Goal: Information Seeking & Learning: Compare options

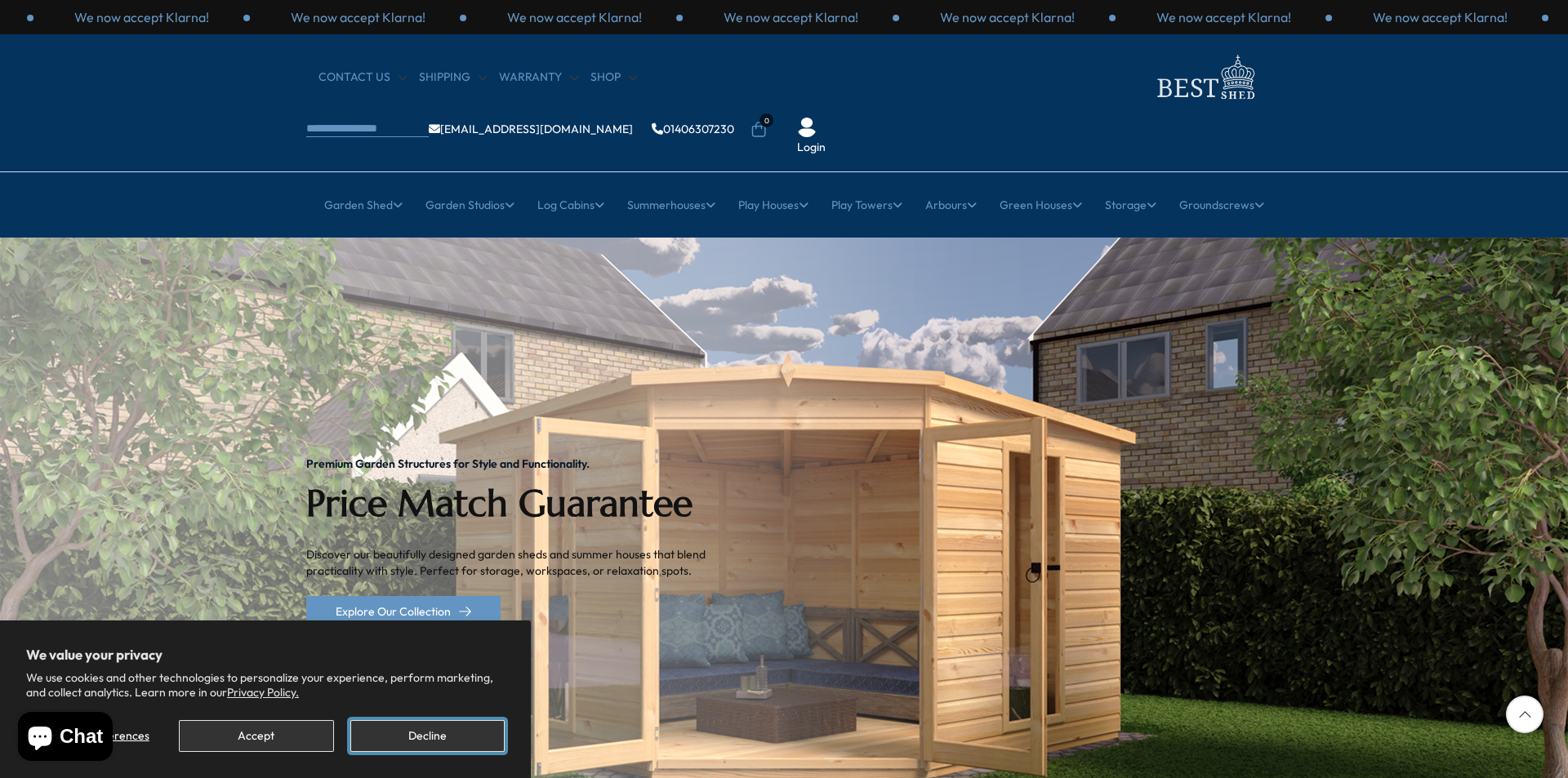
click at [431, 727] on button "Decline" at bounding box center [427, 737] width 154 height 32
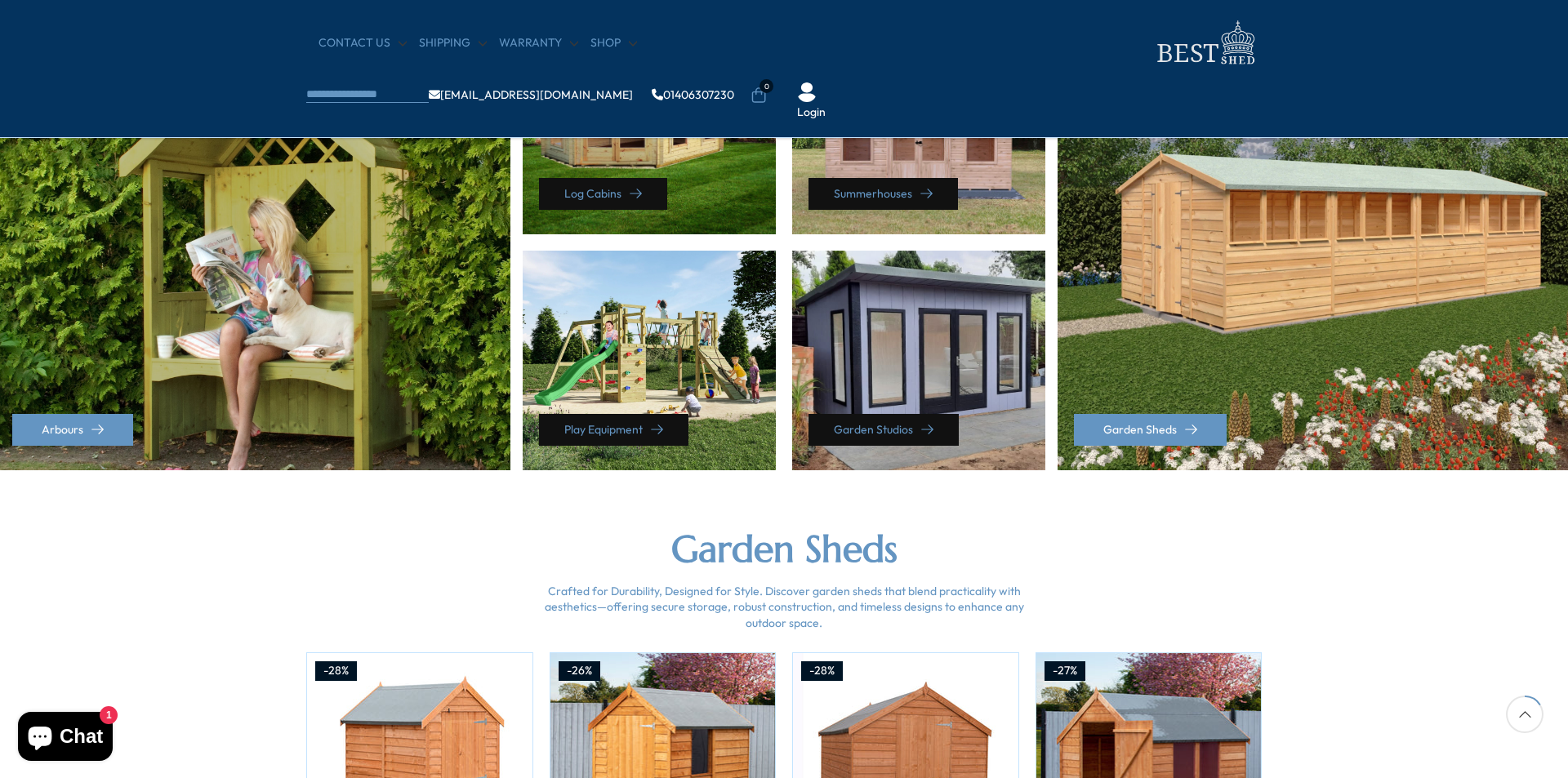
scroll to position [572, 0]
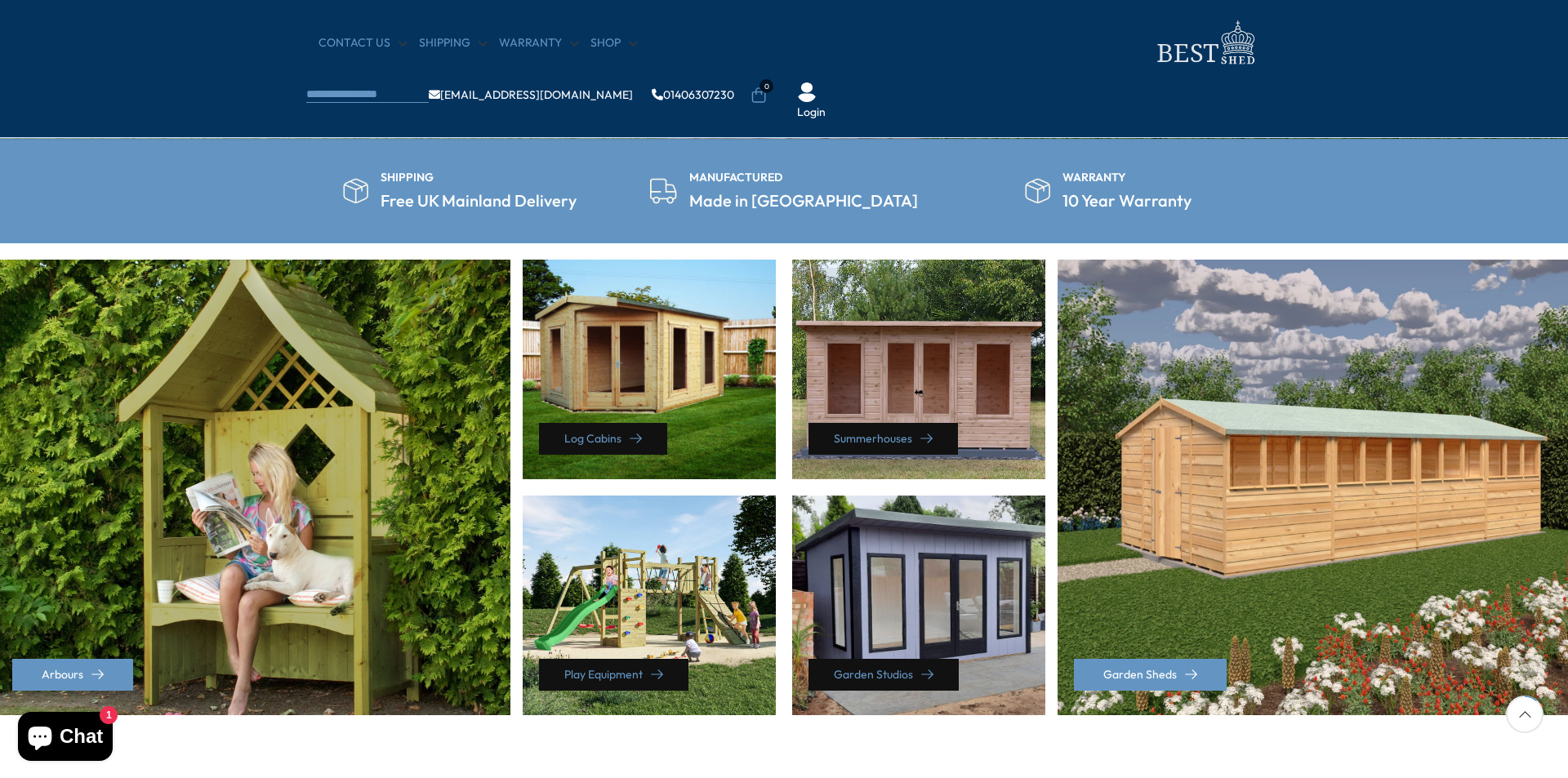
click at [897, 410] on div "Summerhouses" at bounding box center [918, 369] width 253 height 220
click at [885, 430] on link "Summerhouses" at bounding box center [883, 439] width 149 height 32
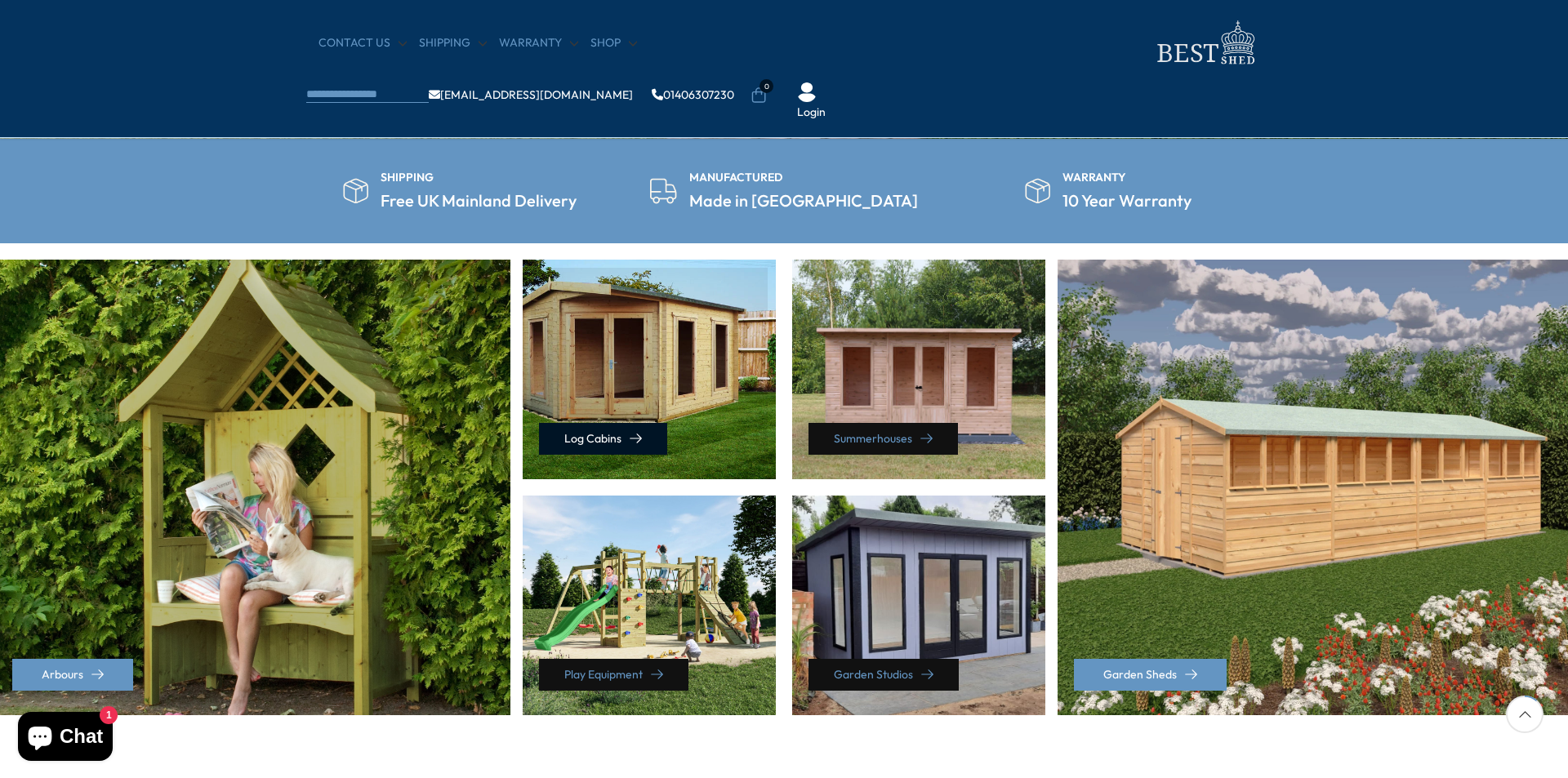
click at [585, 429] on link "Log Cabins" at bounding box center [602, 439] width 128 height 32
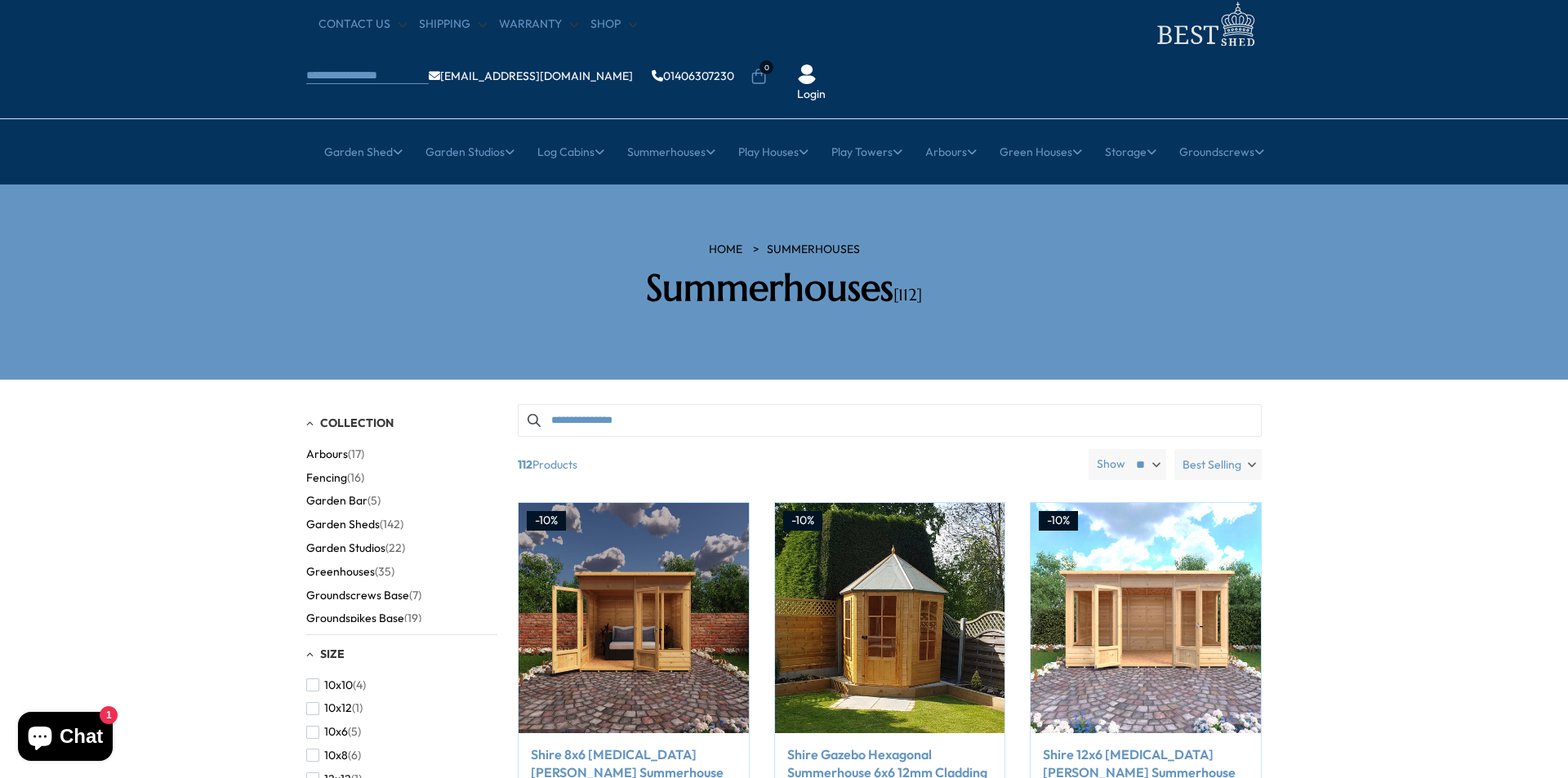
scroll to position [82, 0]
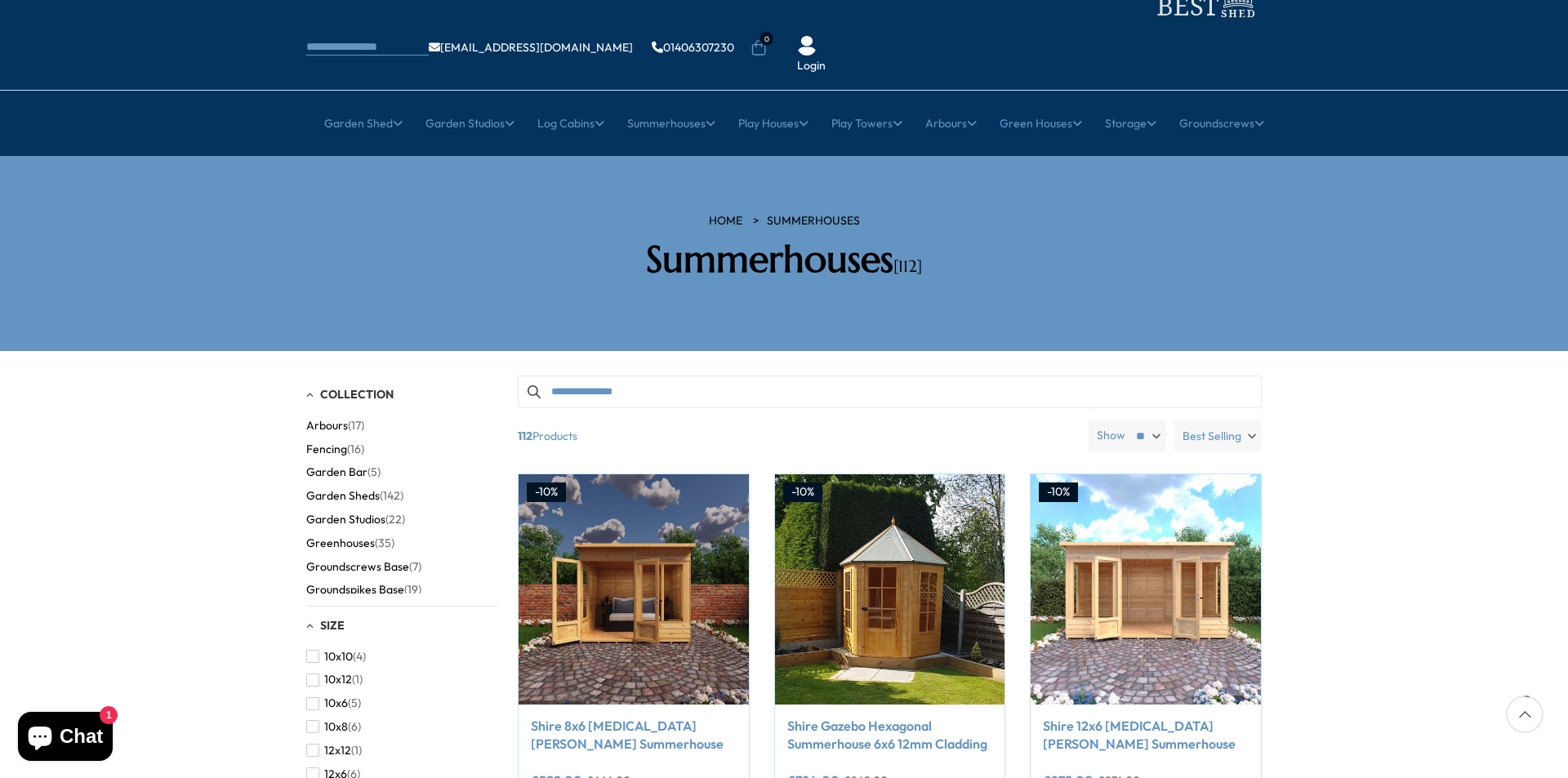
click at [1215, 421] on span "Best Selling" at bounding box center [1212, 436] width 59 height 31
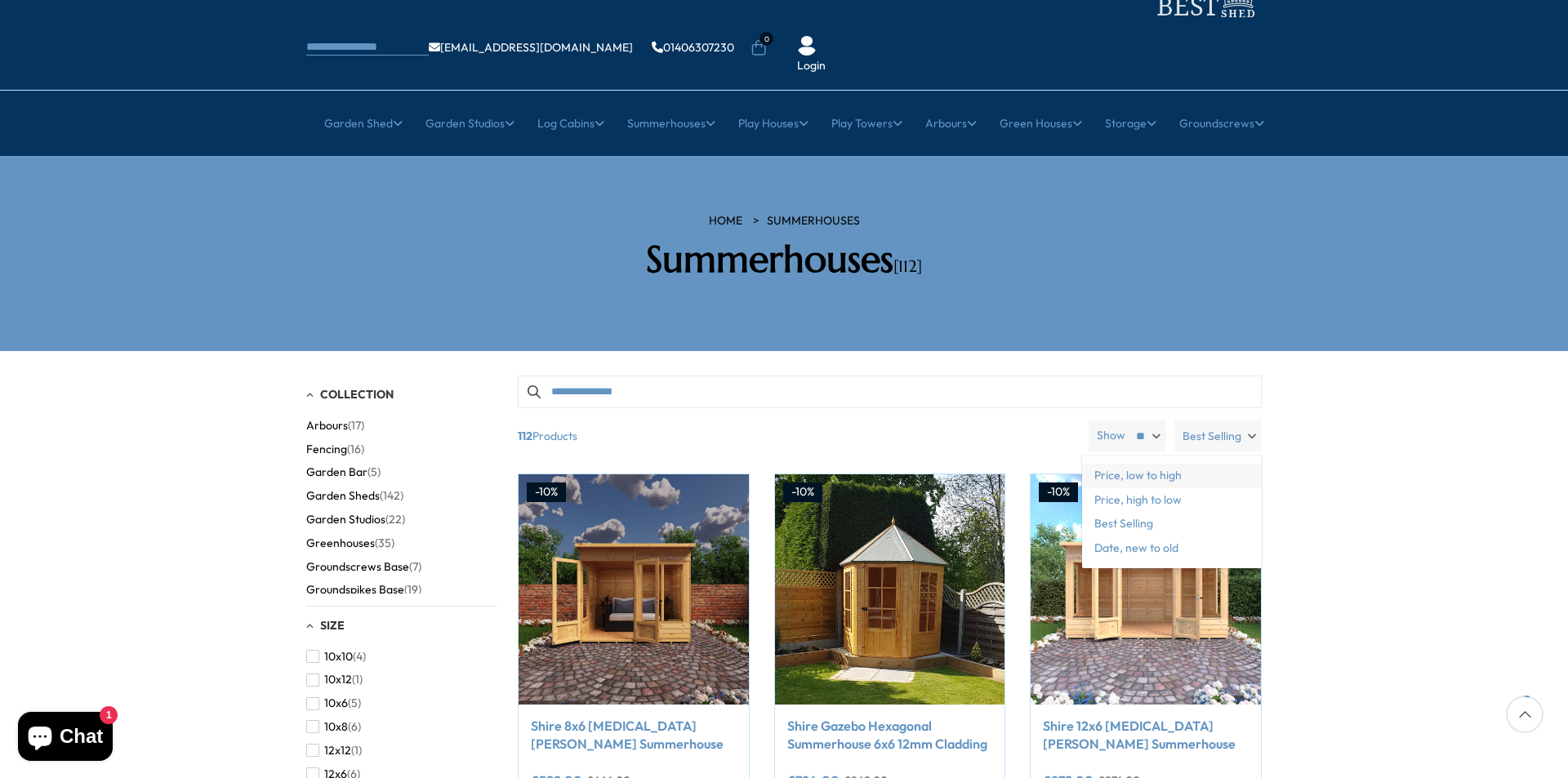
click at [1165, 464] on span "Price, low to high" at bounding box center [1172, 476] width 180 height 25
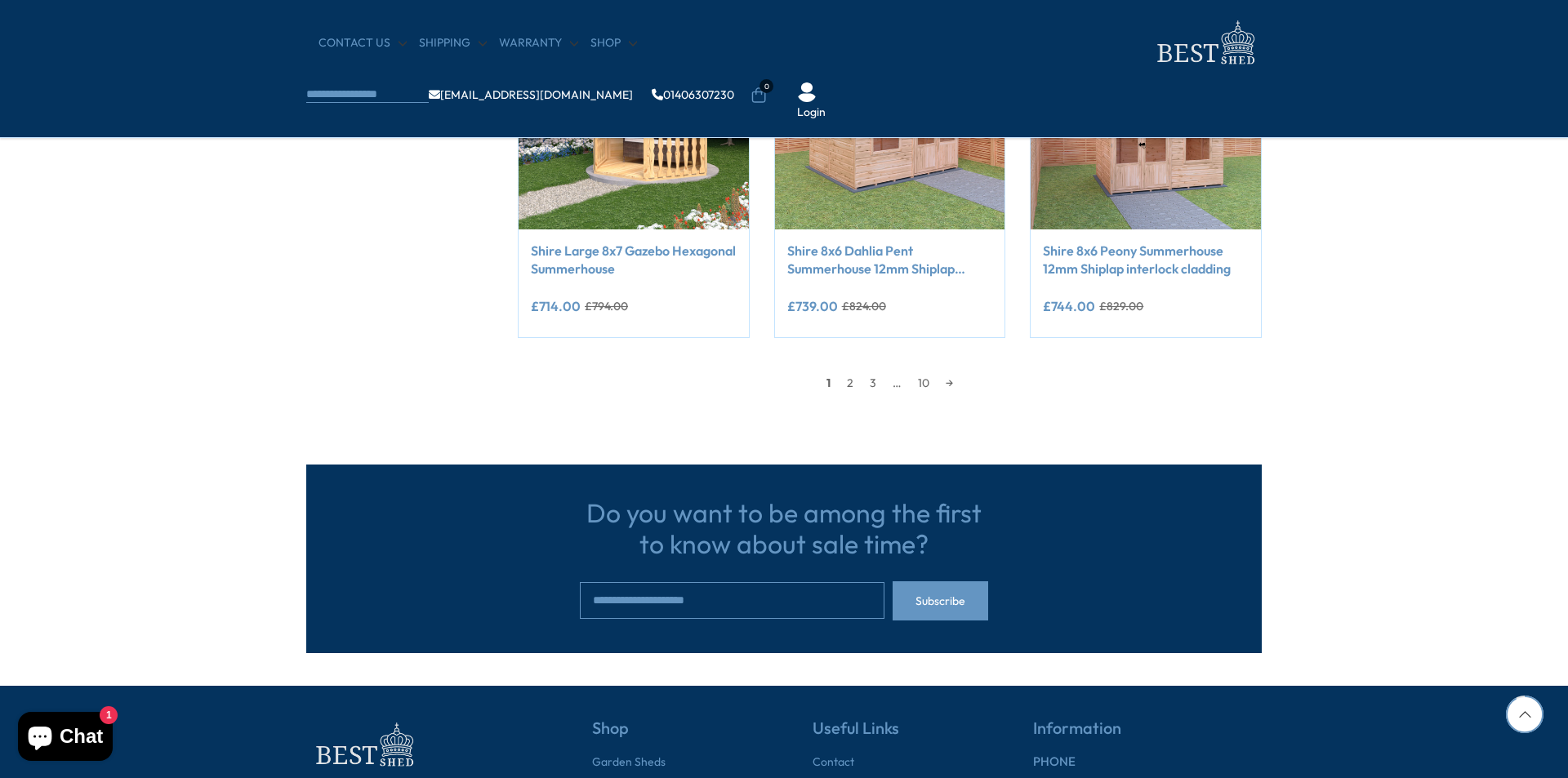
scroll to position [1634, 0]
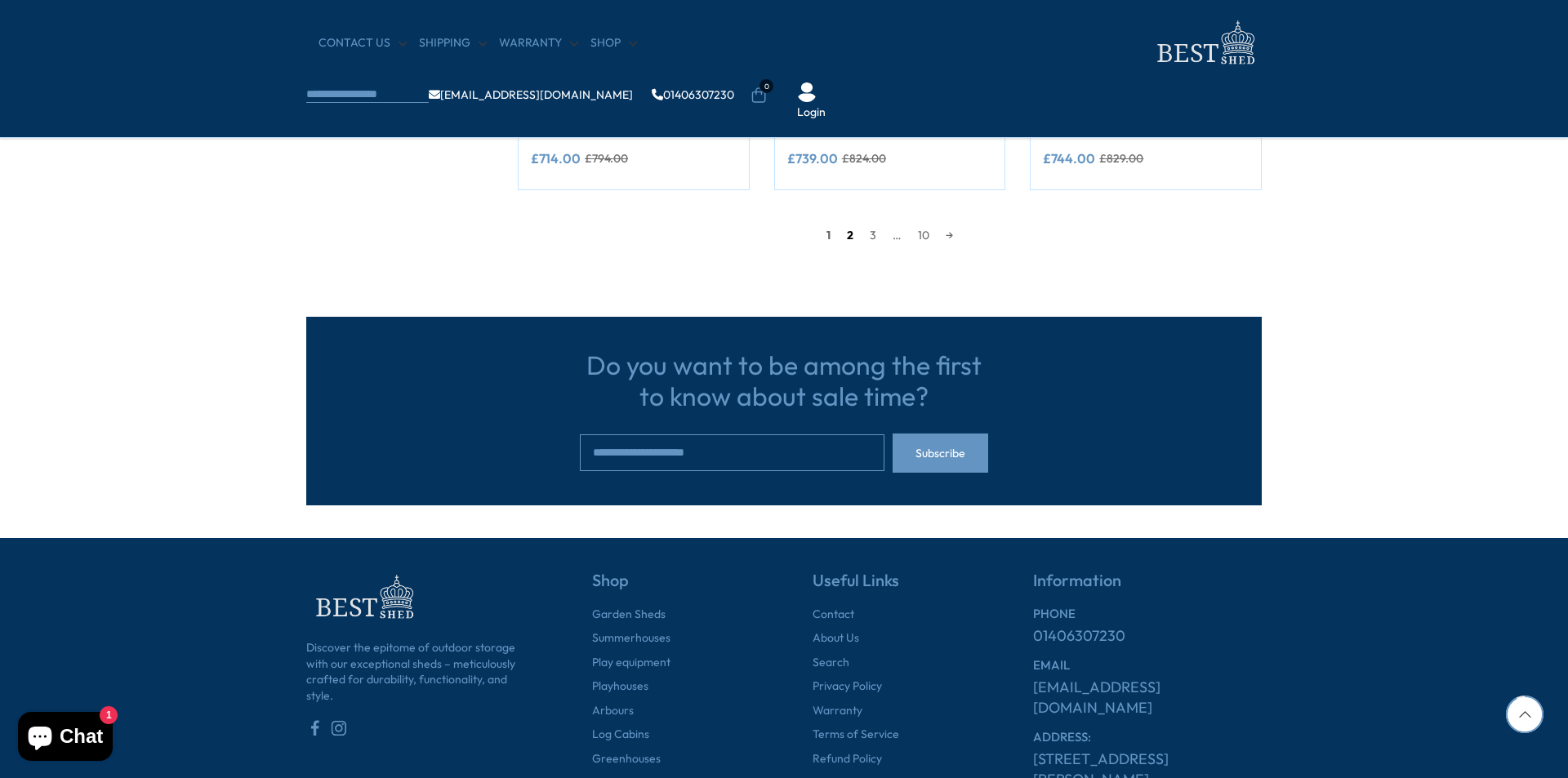
click at [845, 235] on link "2" at bounding box center [850, 236] width 23 height 25
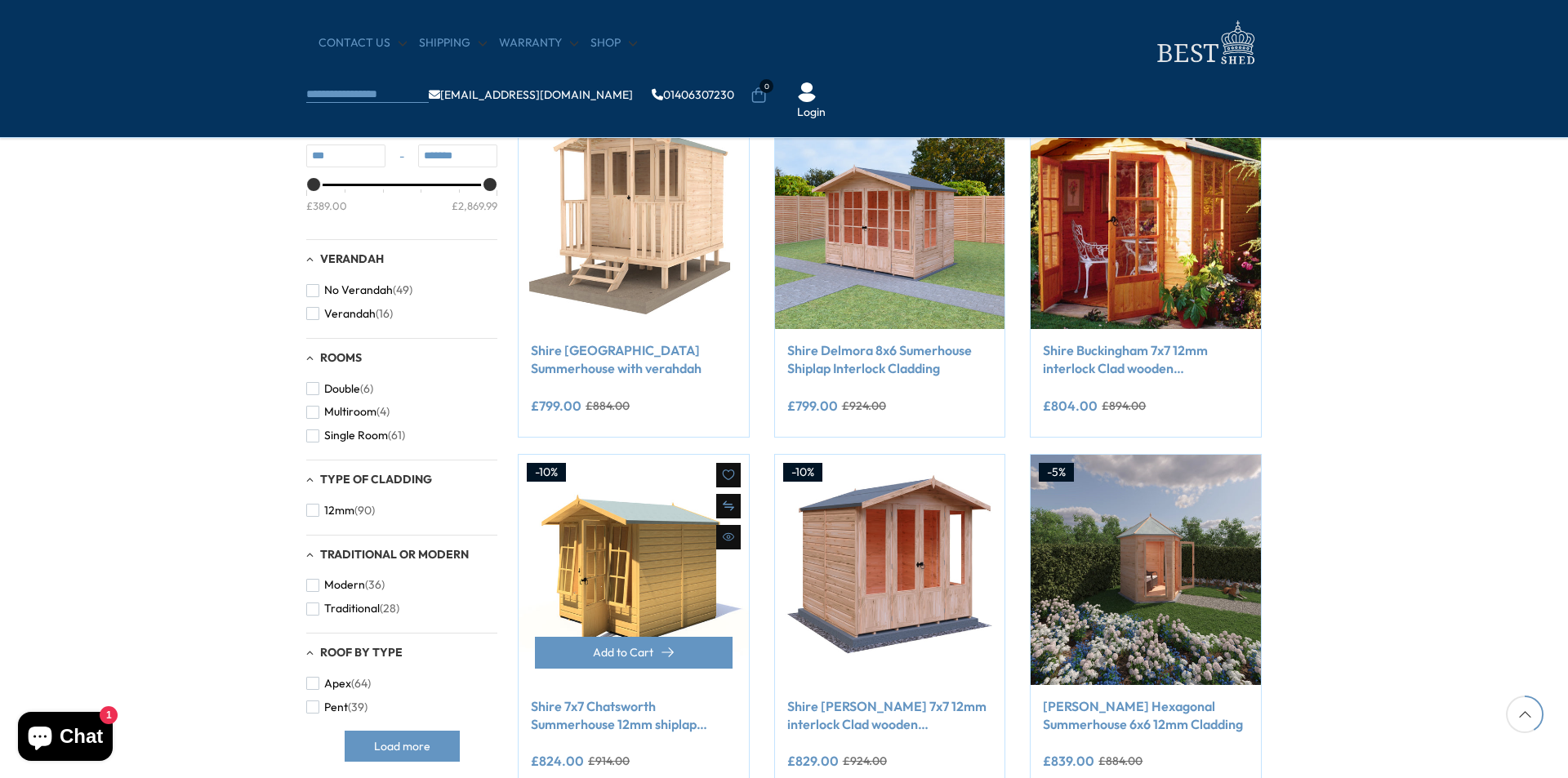
scroll to position [646, 0]
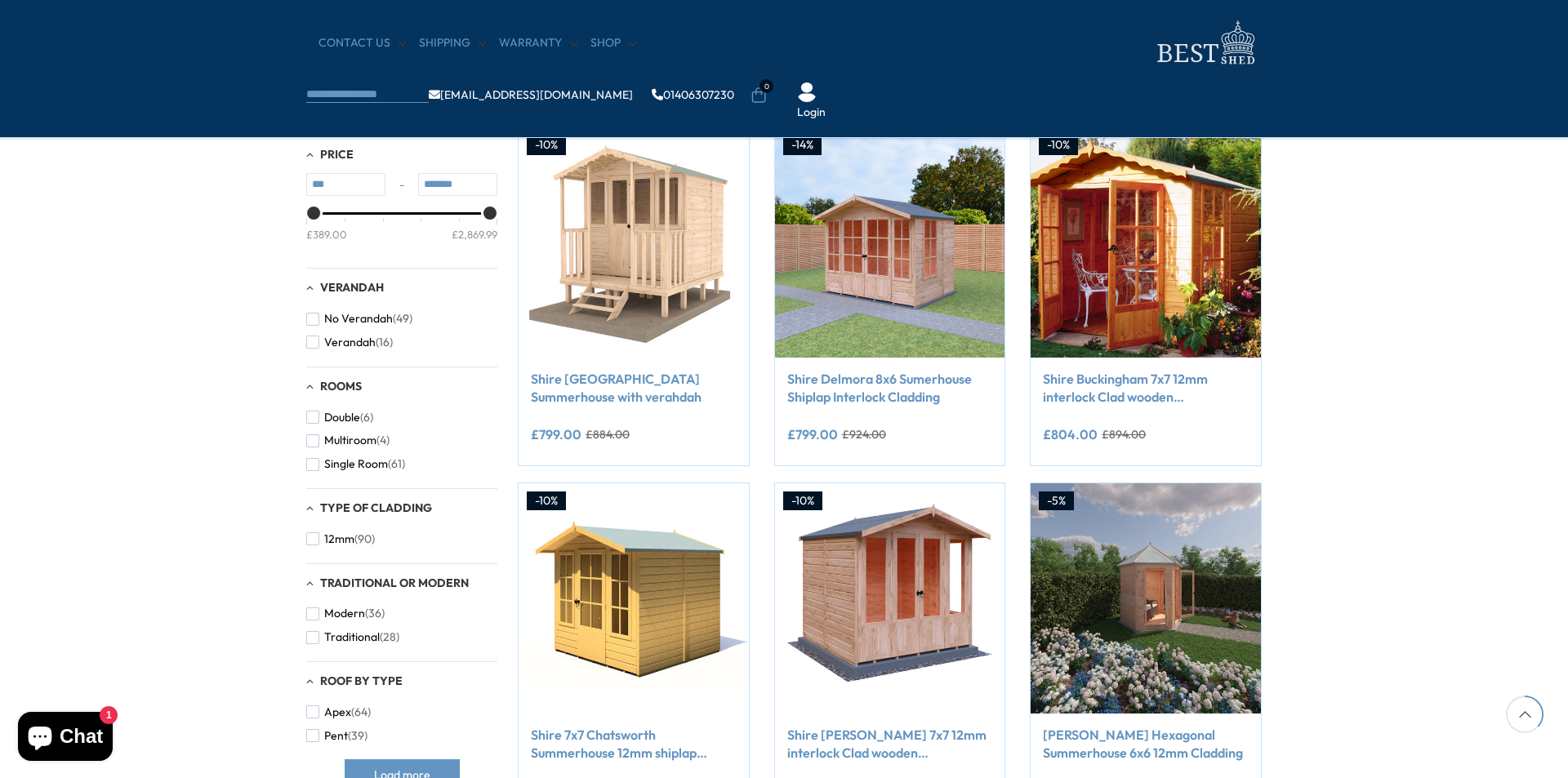
click at [312, 509] on div "Type of Cladding" at bounding box center [401, 508] width 191 height 14
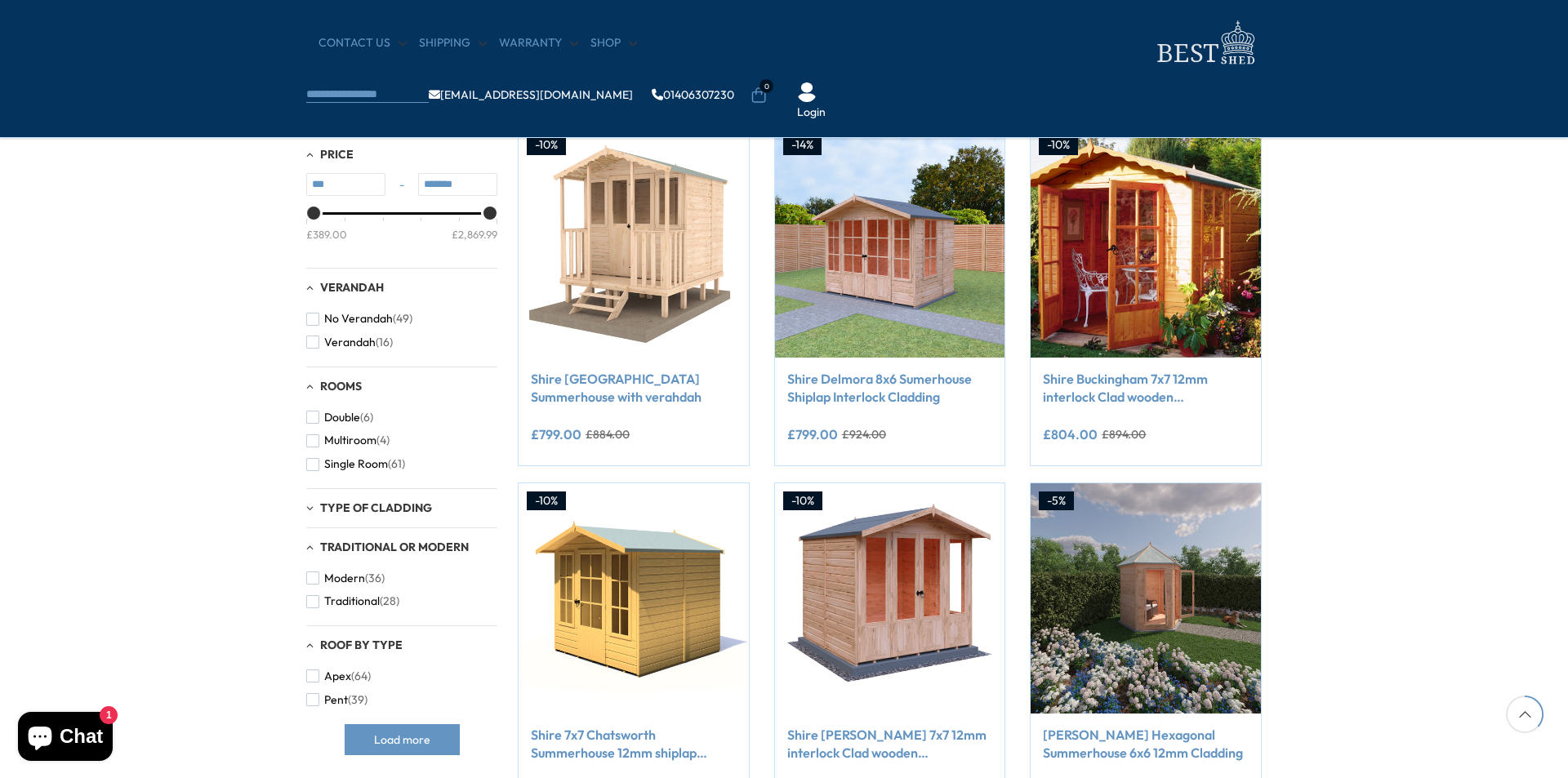
click at [312, 509] on div "Type of Cladding" at bounding box center [401, 508] width 191 height 14
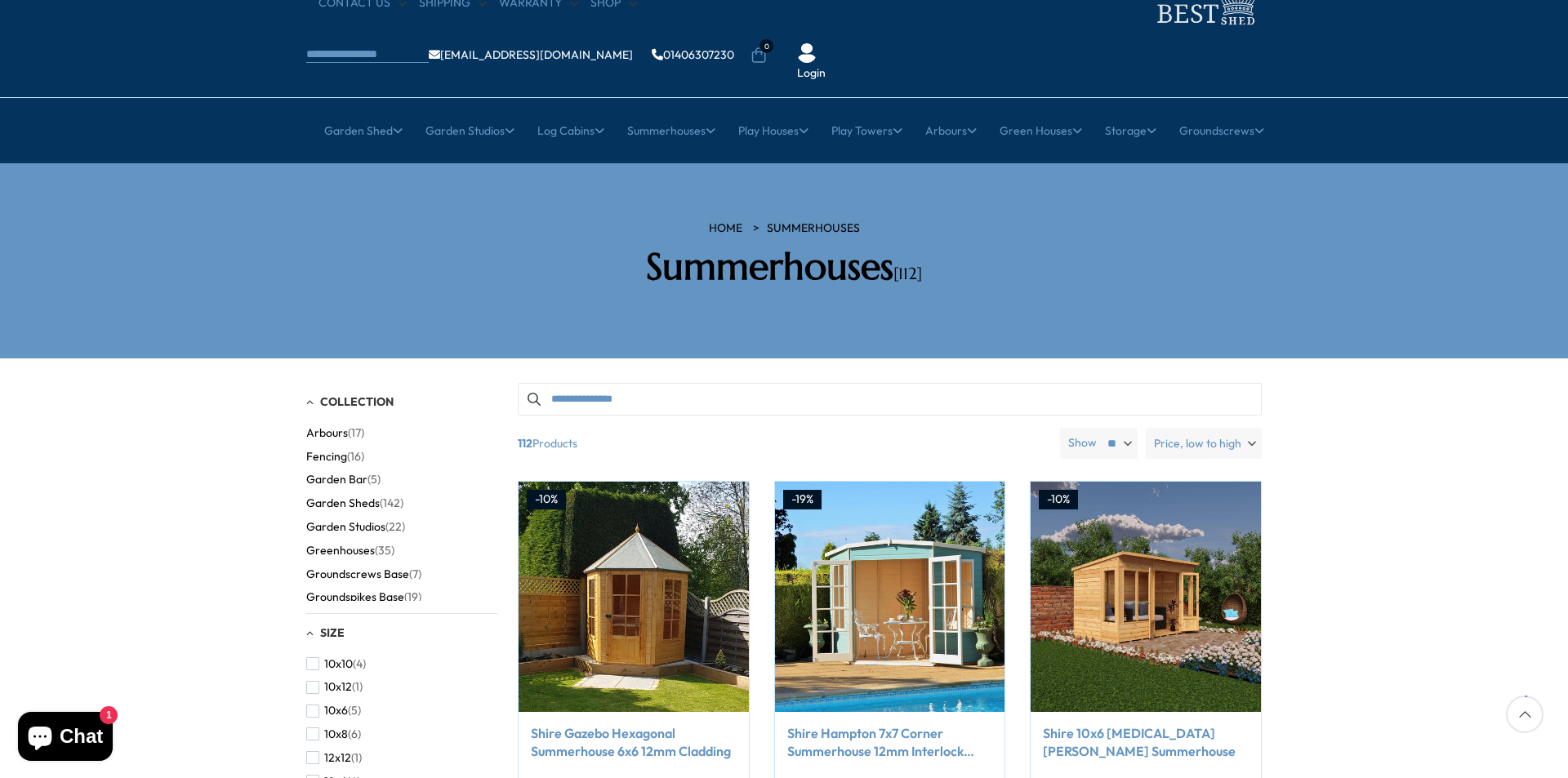
scroll to position [0, 0]
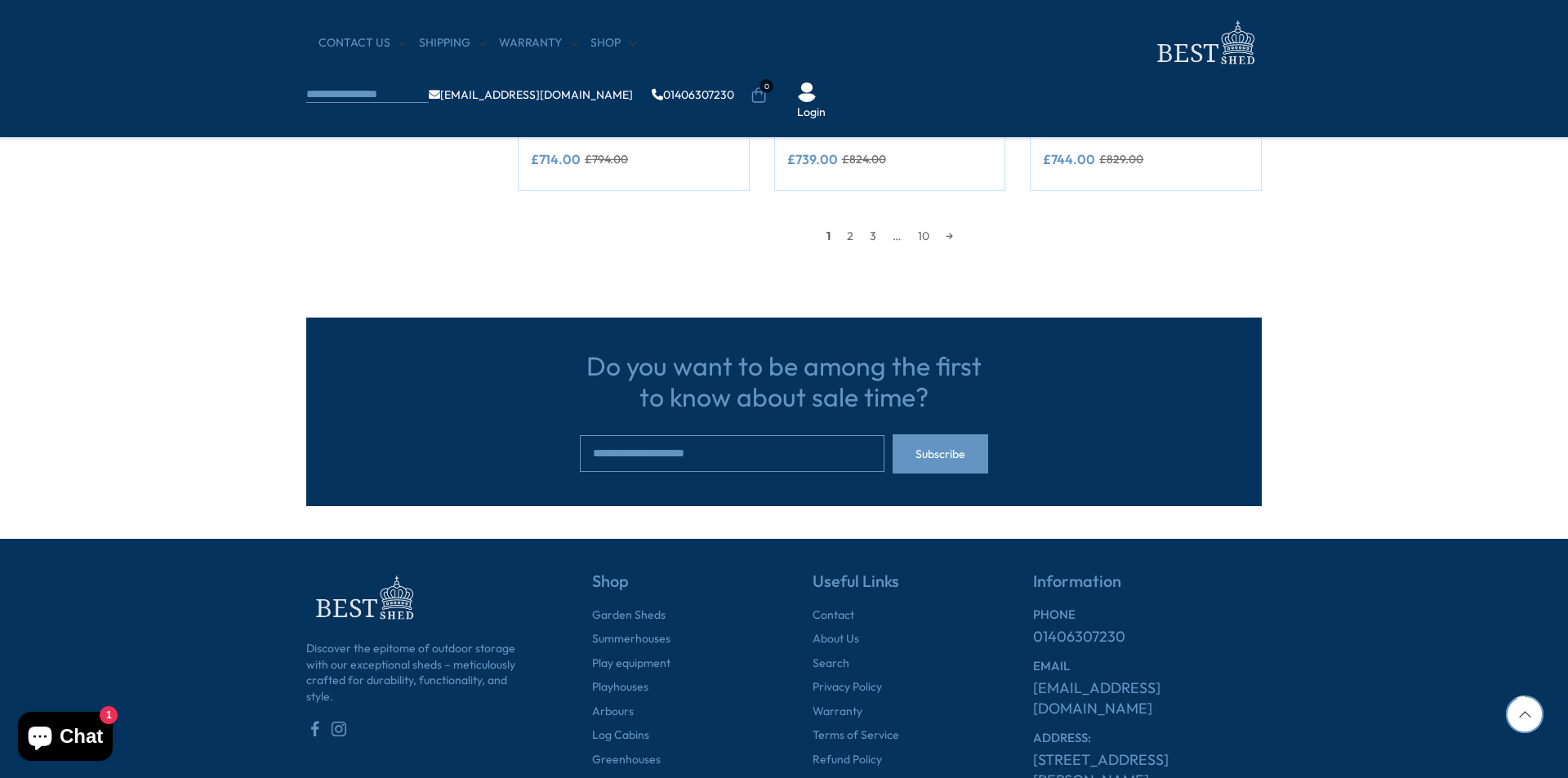
scroll to position [1634, 0]
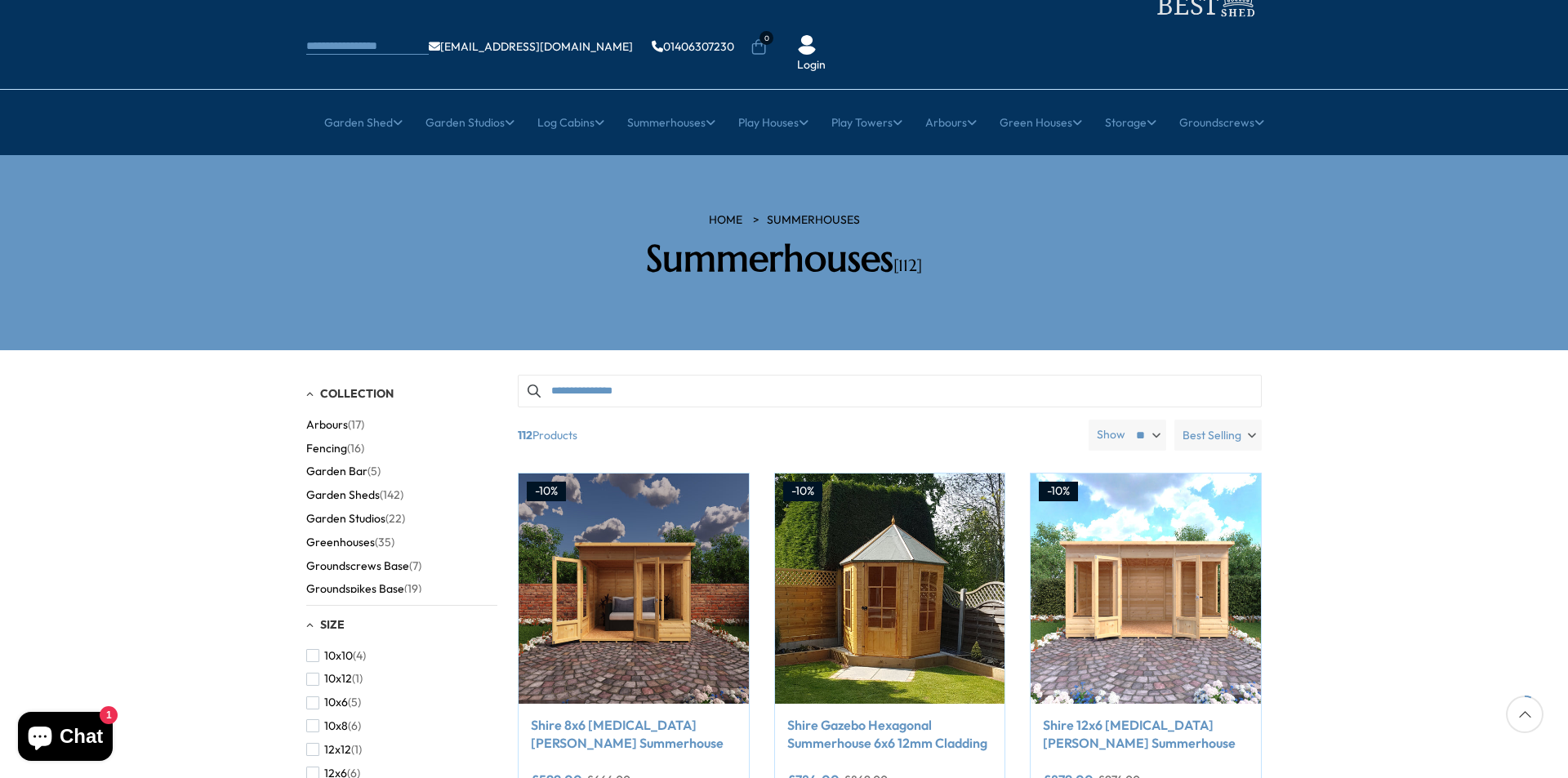
scroll to position [82, 0]
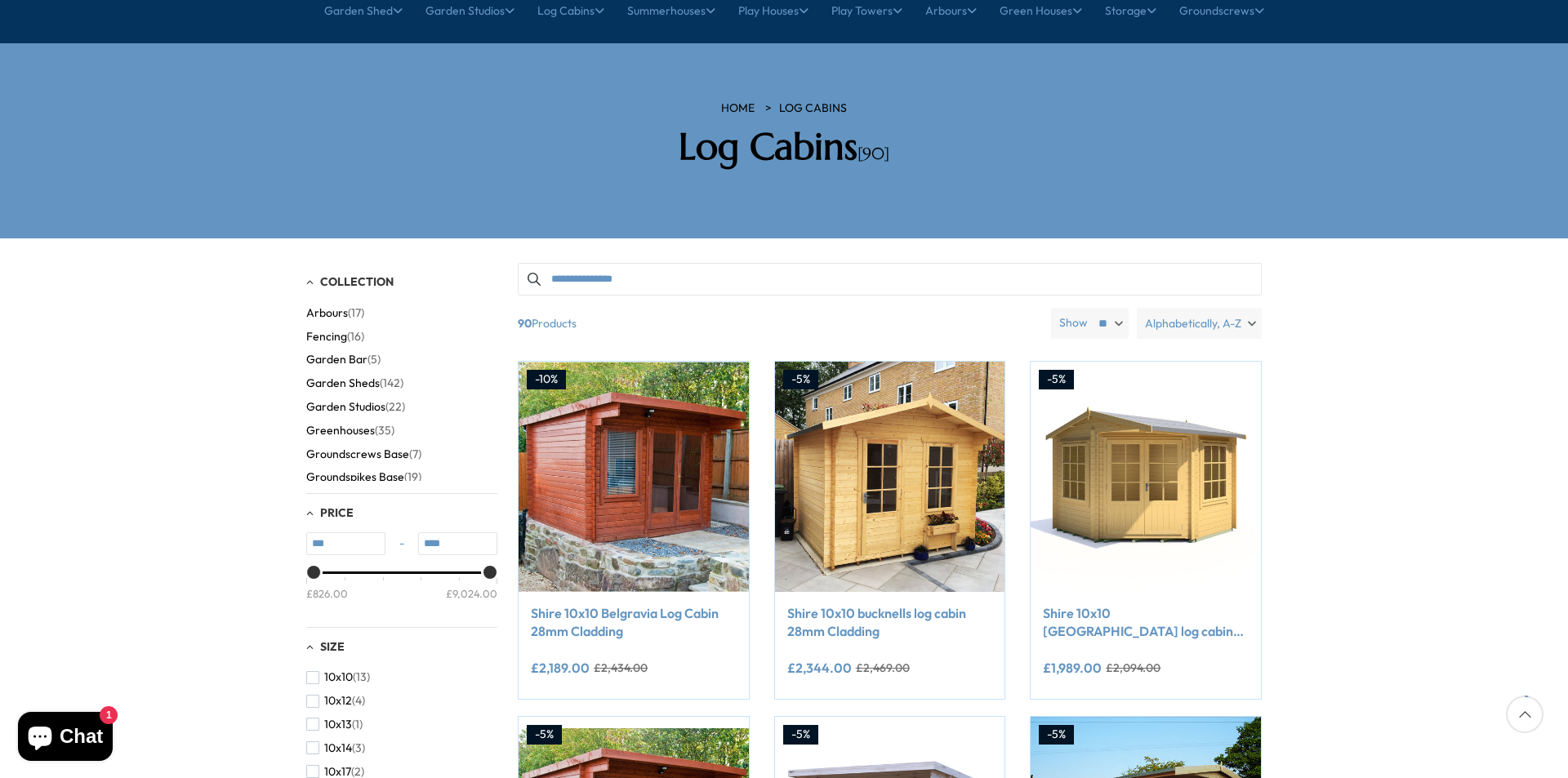
scroll to position [245, 0]
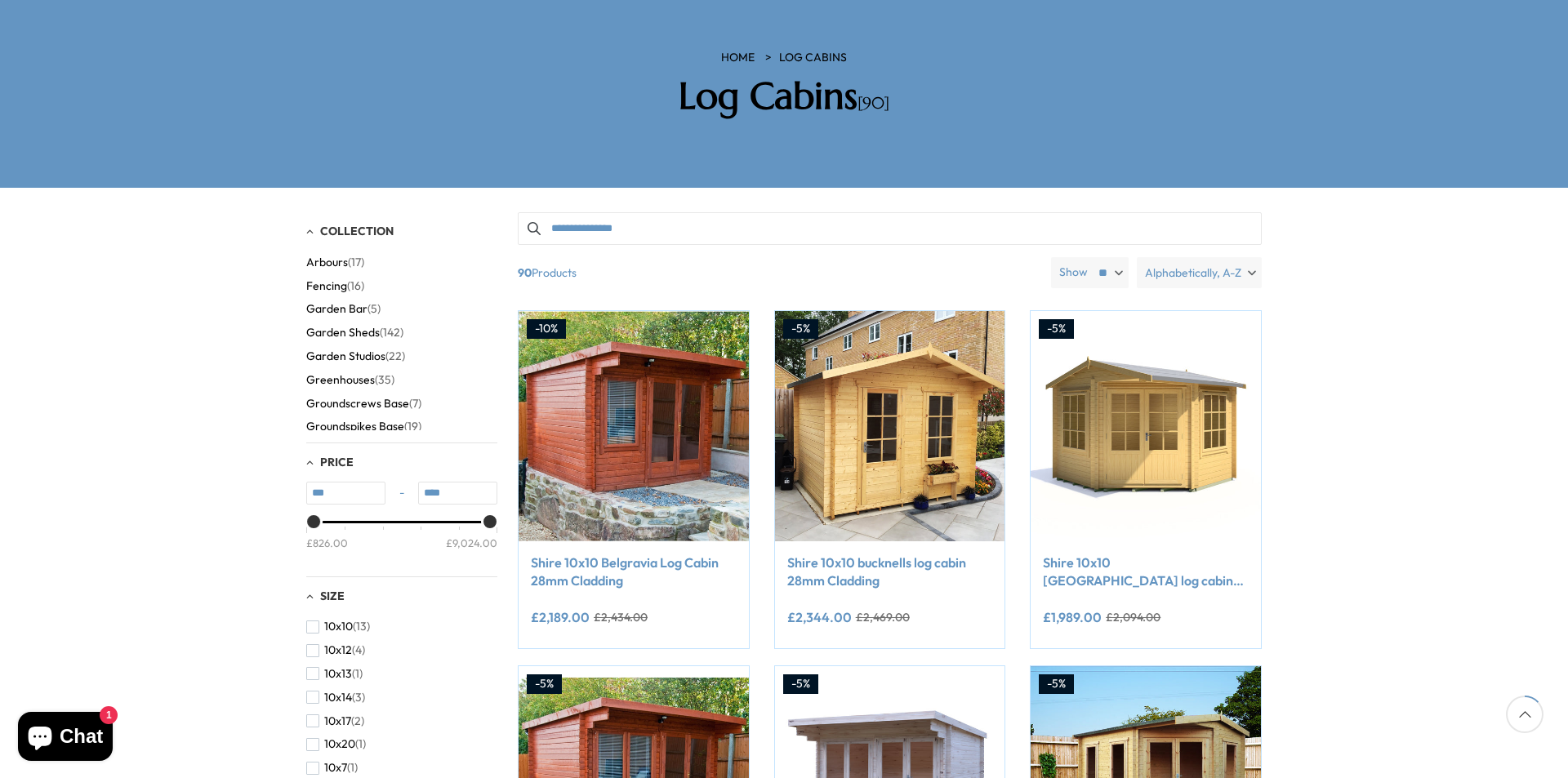
click at [1160, 258] on span "Alphabetically, A-Z" at bounding box center [1192, 273] width 96 height 31
click at [1150, 301] on span "Price, low to high" at bounding box center [1172, 313] width 180 height 25
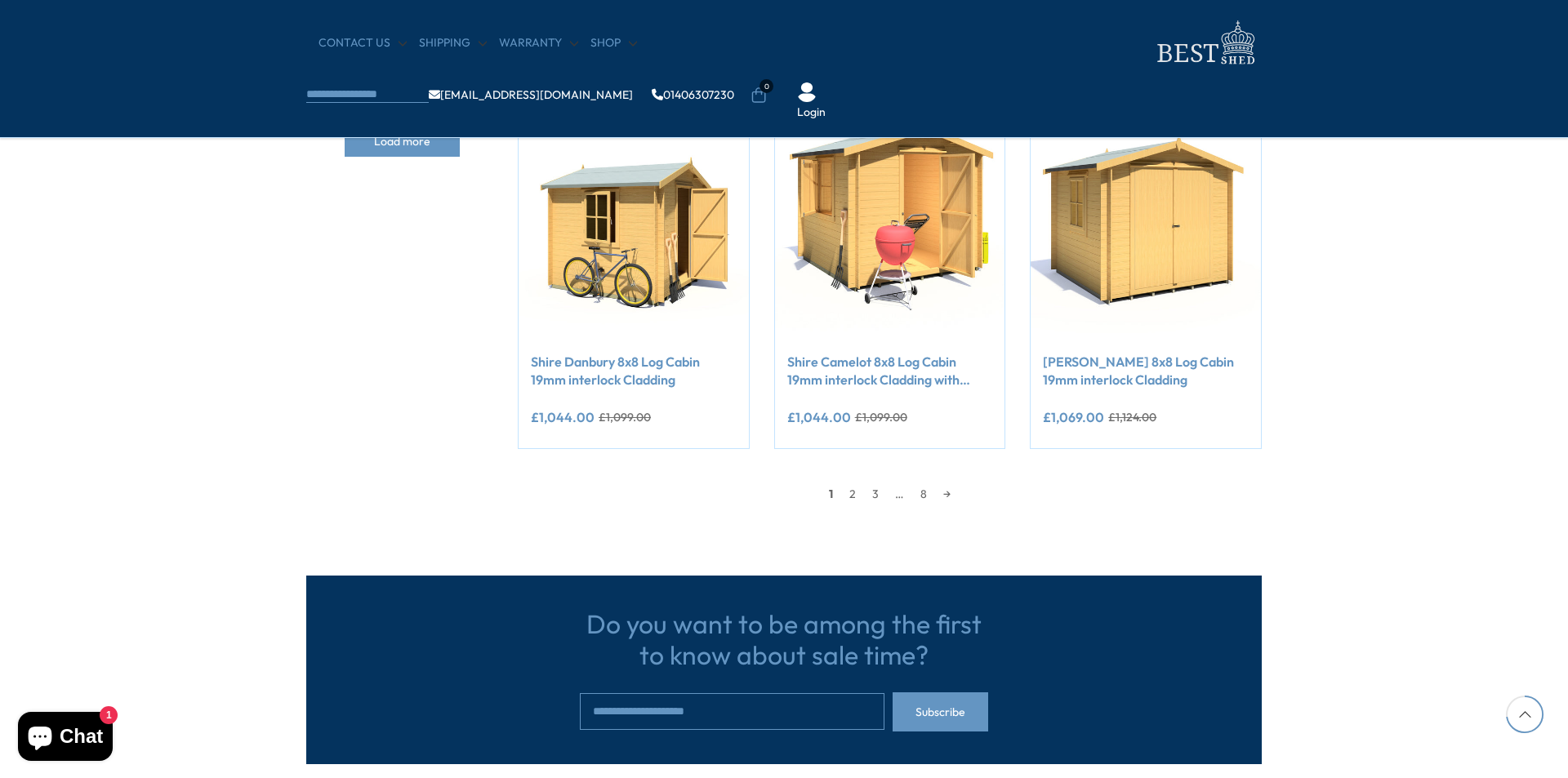
scroll to position [1388, 0]
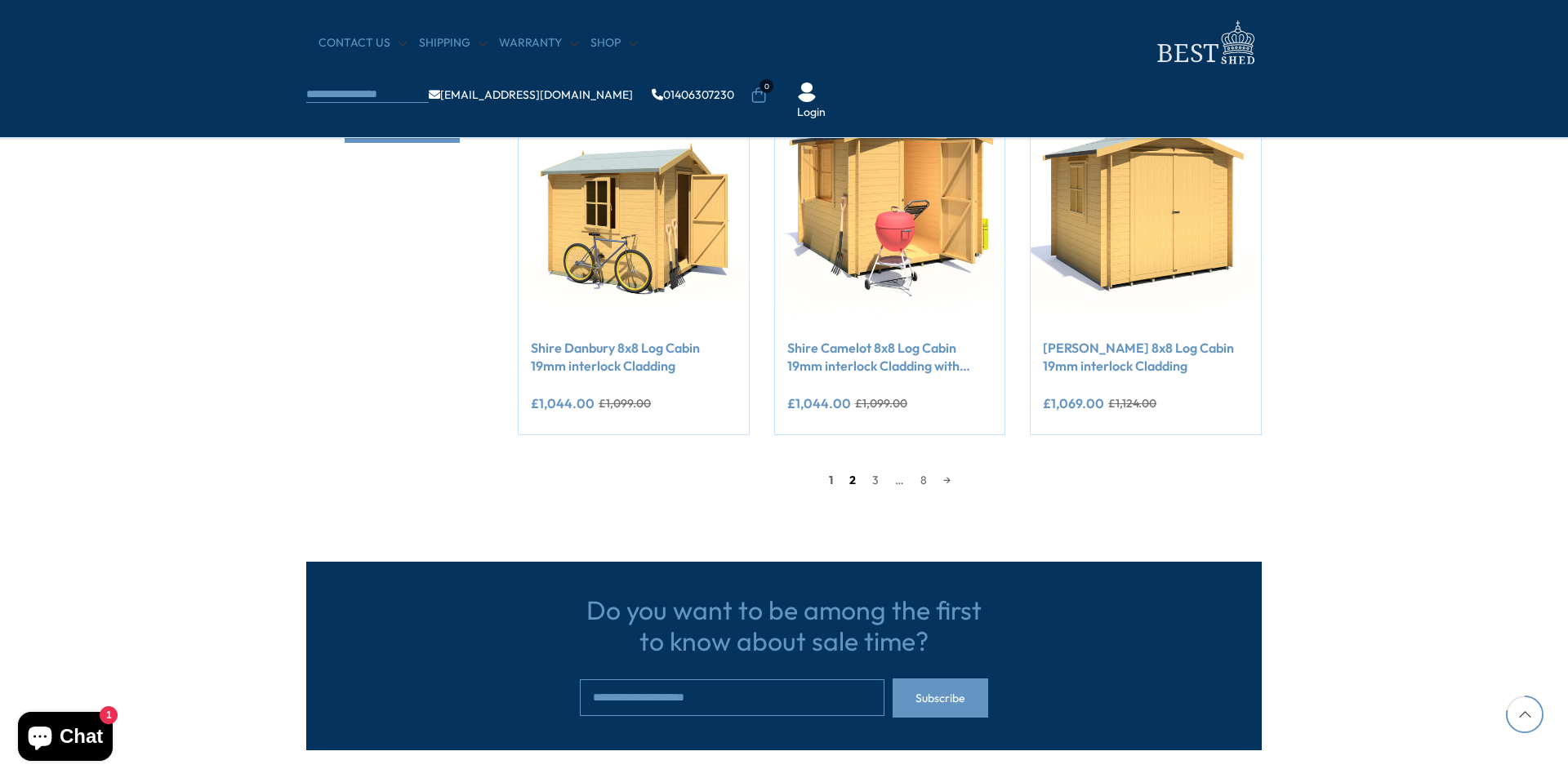
click at [849, 479] on link "2" at bounding box center [853, 481] width 23 height 25
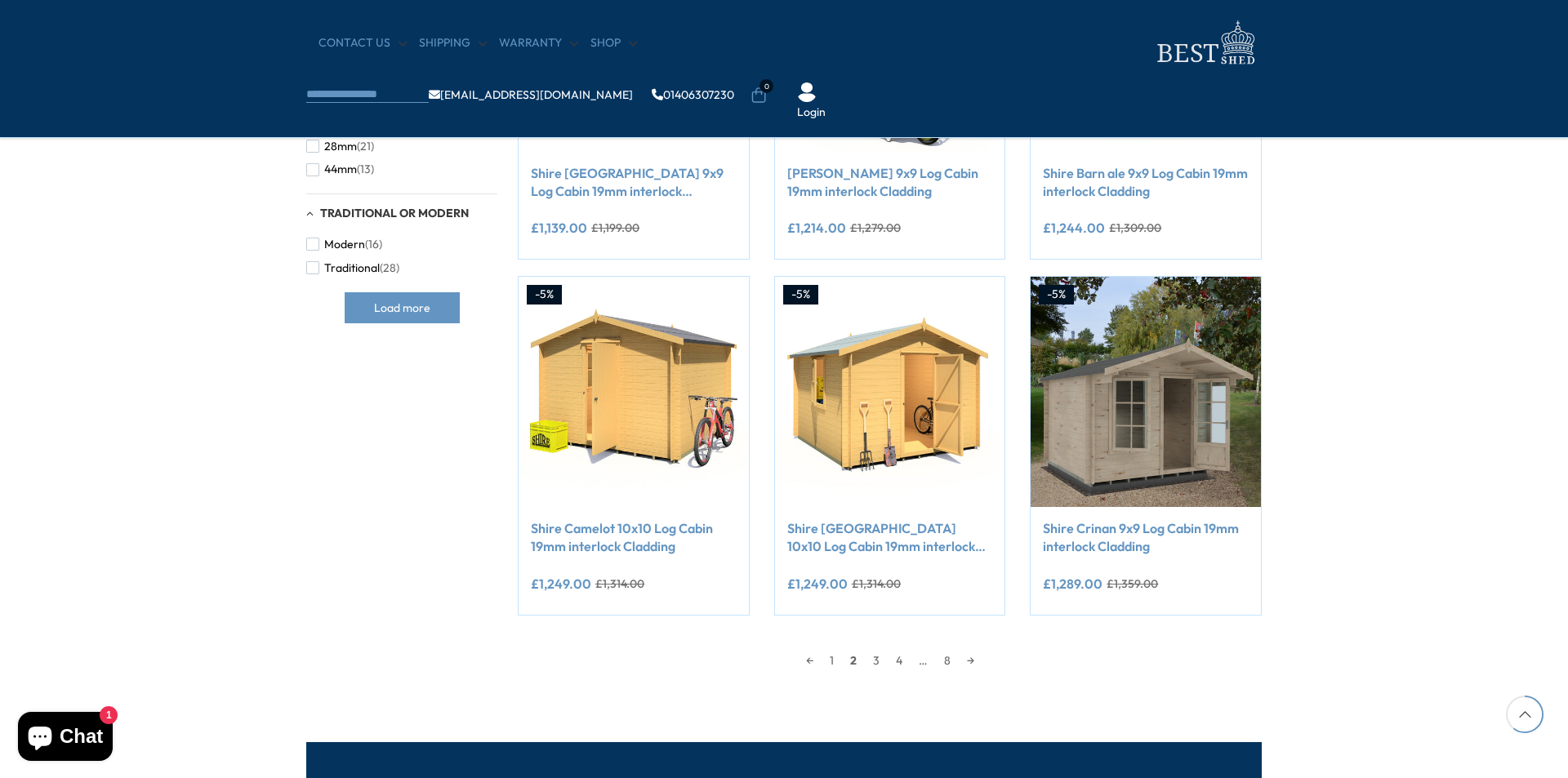
scroll to position [1217, 0]
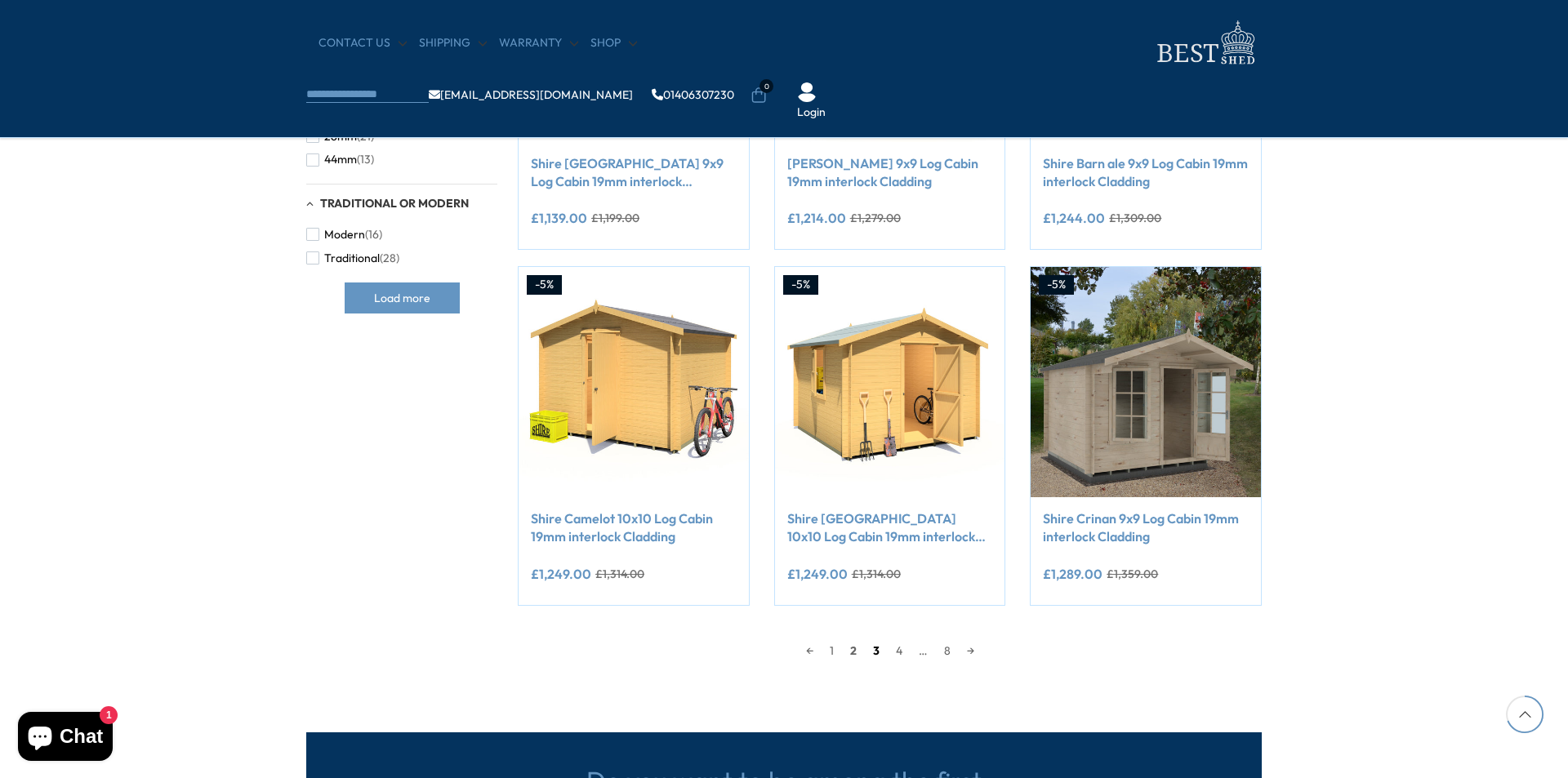
click at [876, 650] on link "3" at bounding box center [876, 651] width 23 height 25
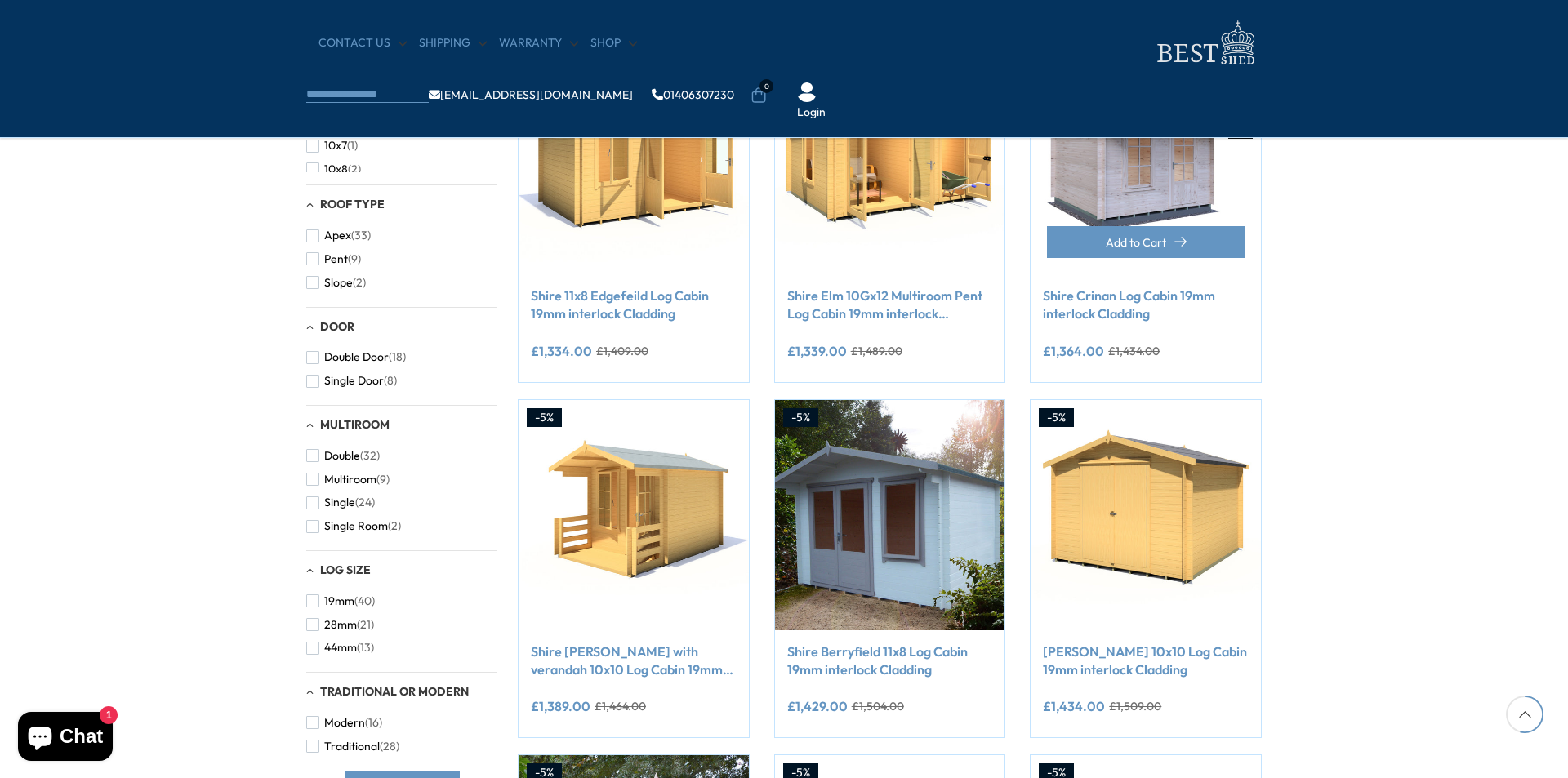
scroll to position [728, 0]
